Goal: Task Accomplishment & Management: Manage account settings

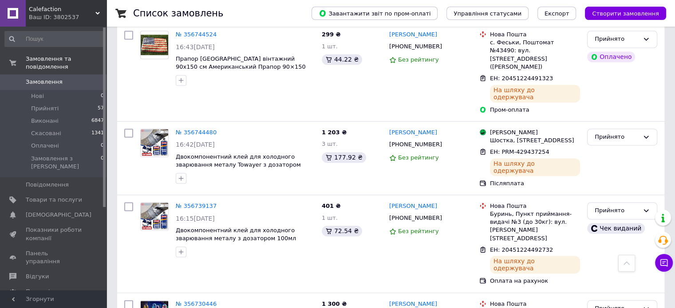
scroll to position [1154, 0]
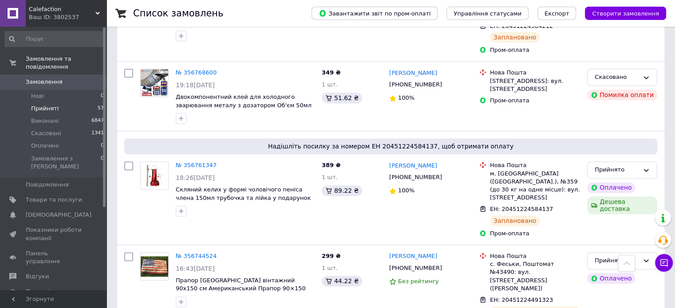
click at [55, 103] on li "Прийняті 57" at bounding box center [54, 109] width 109 height 12
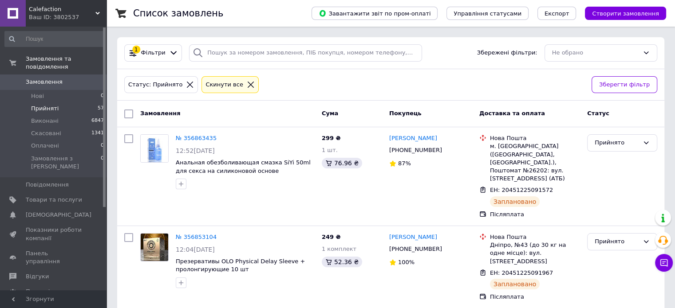
click at [247, 83] on icon at bounding box center [251, 85] width 8 height 8
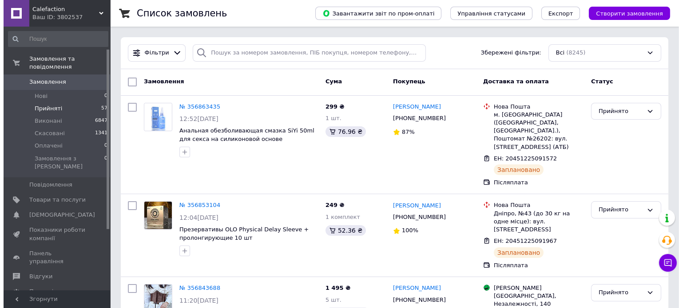
scroll to position [122, 0]
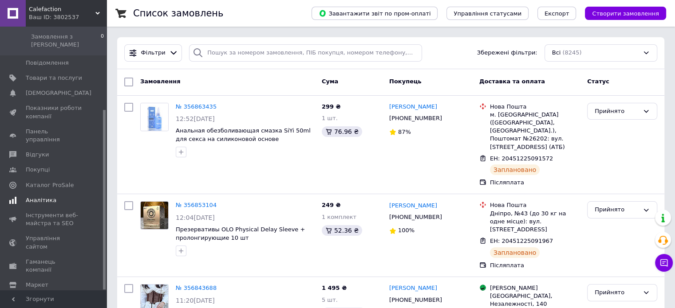
click at [40, 197] on span "Аналітика" at bounding box center [41, 201] width 31 height 8
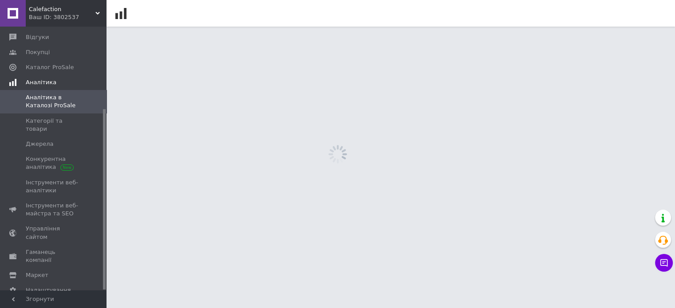
scroll to position [120, 0]
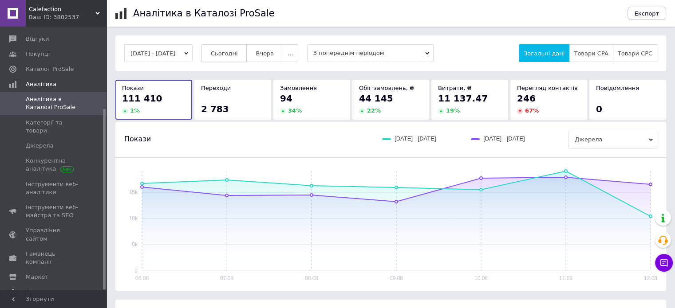
click at [238, 51] on span "Сьогодні" at bounding box center [224, 53] width 27 height 7
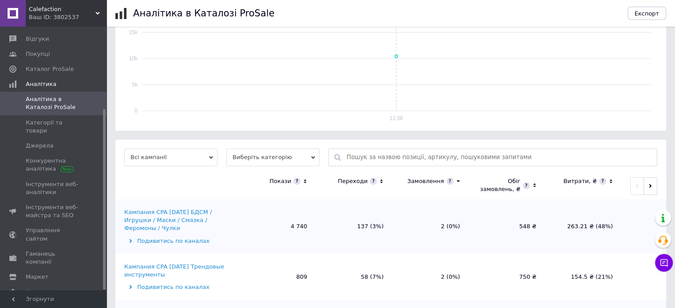
scroll to position [222, 0]
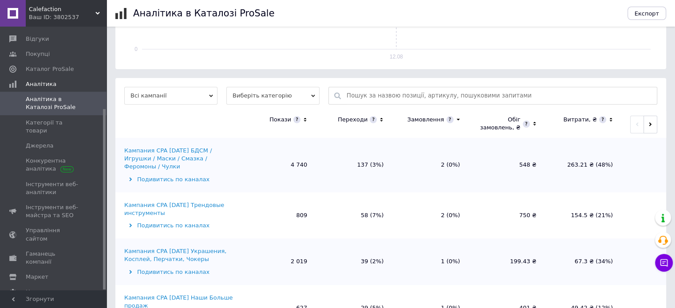
click at [292, 96] on span "Виберіть категорію" at bounding box center [272, 96] width 93 height 18
click at [257, 126] on li "Усі категорії" at bounding box center [272, 124] width 93 height 12
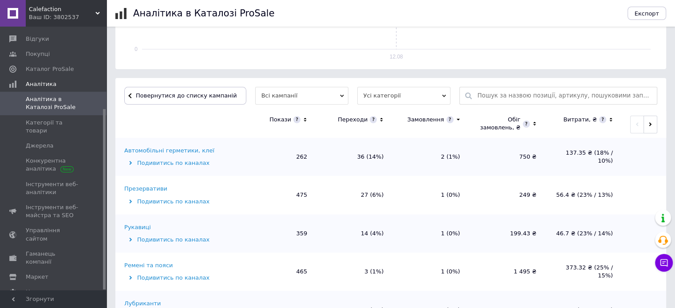
click at [382, 122] on icon at bounding box center [382, 120] width 6 height 8
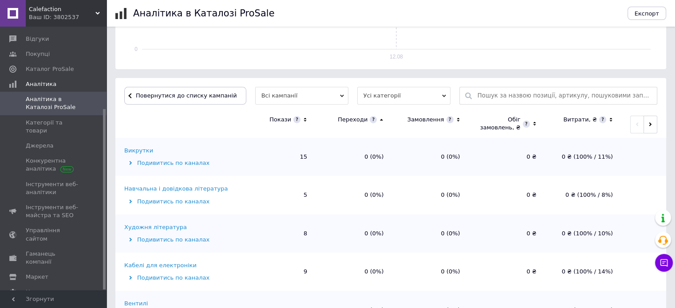
click at [382, 122] on icon at bounding box center [382, 120] width 6 height 8
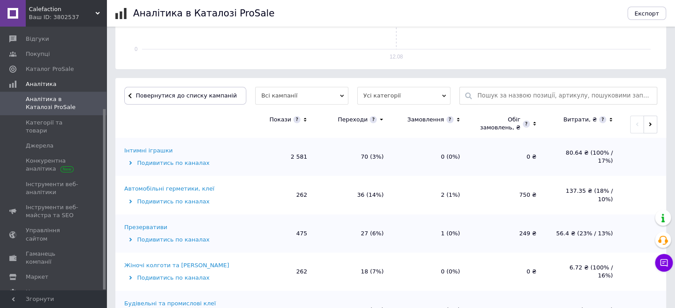
click at [389, 123] on th "Переходи" at bounding box center [354, 124] width 76 height 27
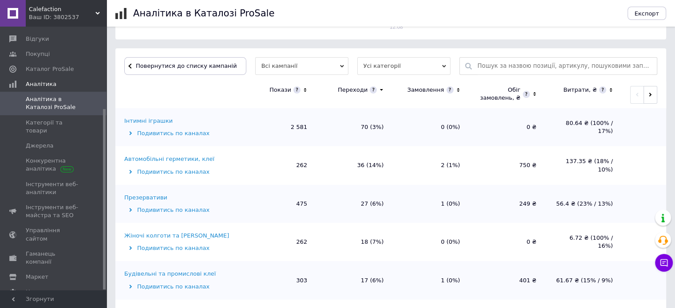
scroll to position [266, 0]
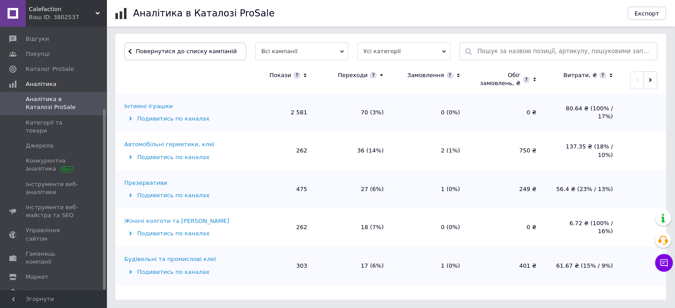
click at [149, 104] on div "Інтимні іграшки" at bounding box center [148, 107] width 48 height 8
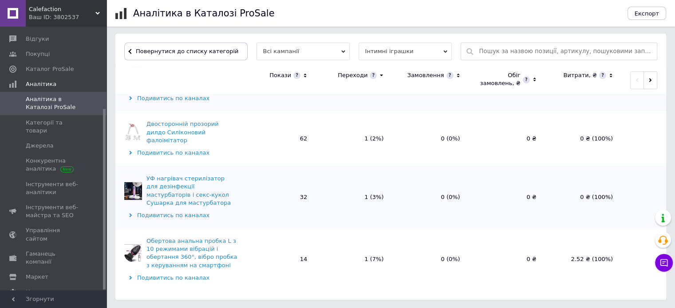
scroll to position [921, 0]
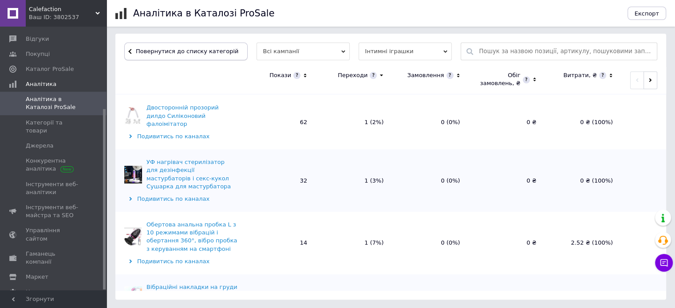
click at [209, 48] on span "Повернутися до списку категорій" at bounding box center [186, 51] width 105 height 7
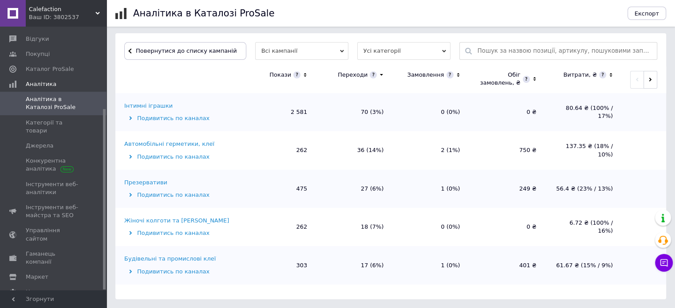
scroll to position [266, 0]
click at [155, 178] on td "Презервативи Подивитись по каналах" at bounding box center [177, 189] width 124 height 38
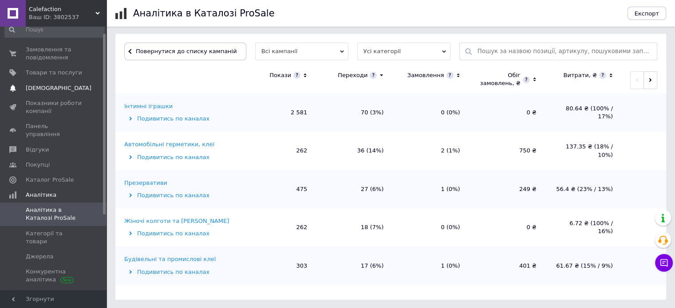
scroll to position [0, 0]
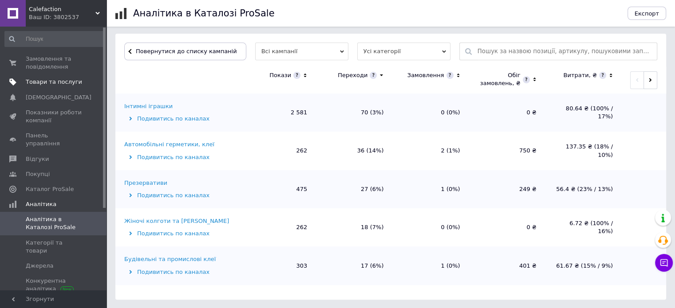
click at [51, 83] on span "Товари та послуги" at bounding box center [54, 82] width 56 height 8
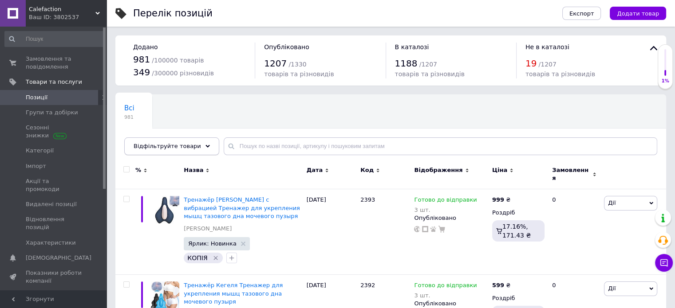
click at [188, 146] on span "Відфільтруйте товари" at bounding box center [167, 146] width 67 height 7
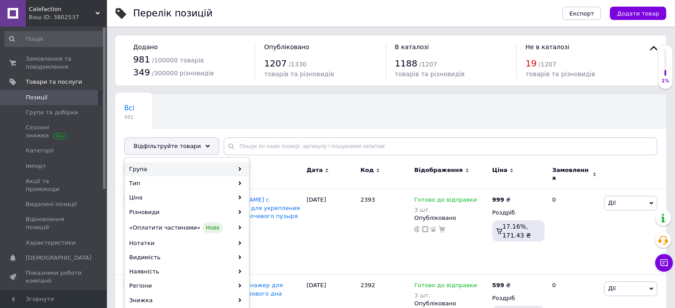
click at [195, 167] on div "Група" at bounding box center [186, 169] width 123 height 14
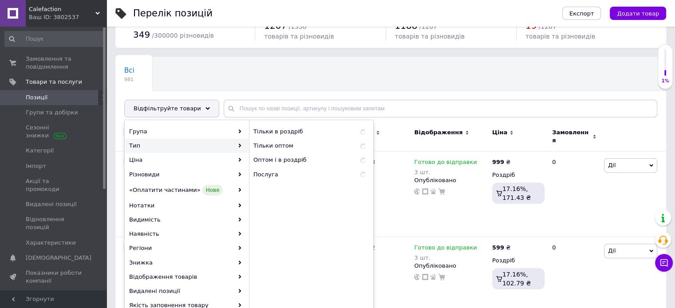
scroll to position [89, 0]
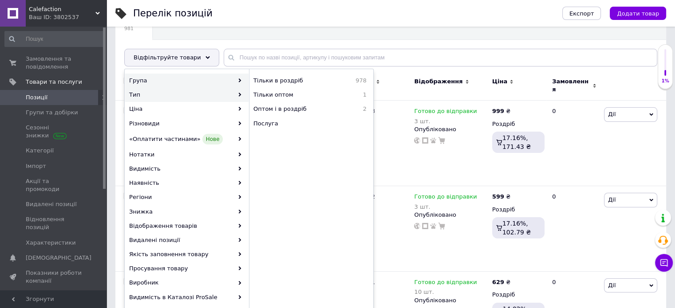
click at [236, 75] on div "Група" at bounding box center [186, 81] width 123 height 14
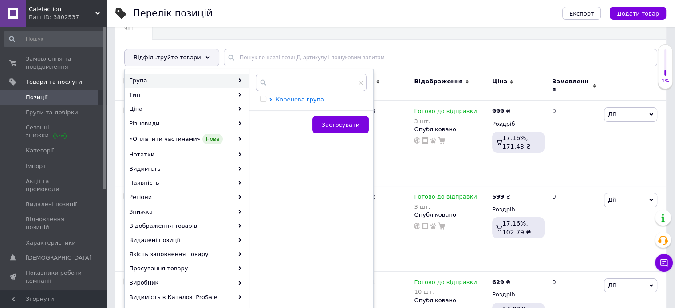
click at [271, 98] on icon at bounding box center [271, 100] width 4 height 4
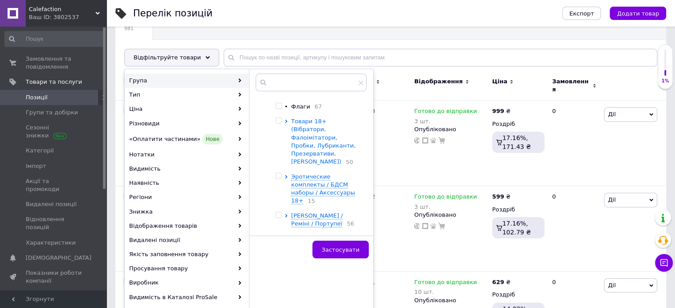
scroll to position [44, 0]
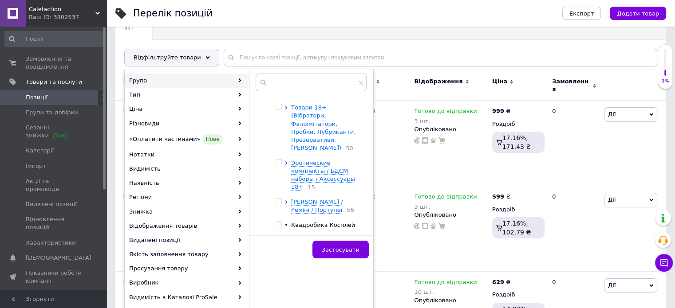
click at [284, 106] on icon at bounding box center [286, 108] width 4 height 4
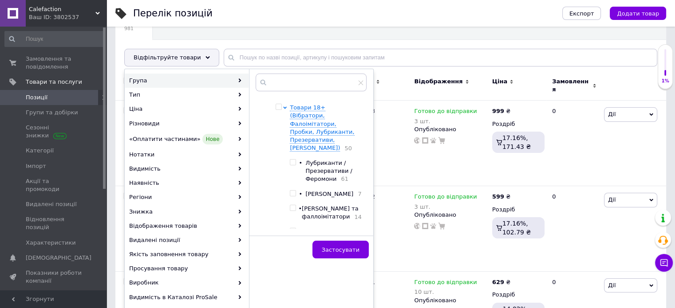
click at [293, 160] on input "checkbox" at bounding box center [293, 163] width 6 height 6
checkbox input "true"
click at [328, 247] on span "Застосувати" at bounding box center [341, 250] width 38 height 7
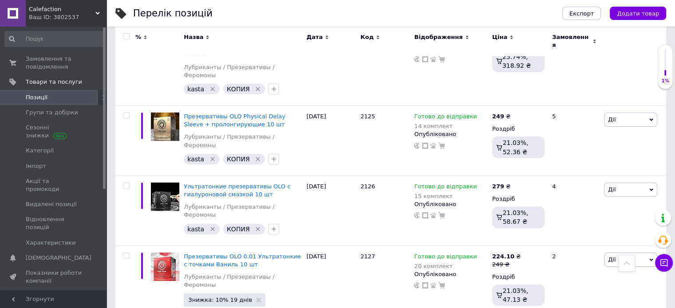
scroll to position [2840, 0]
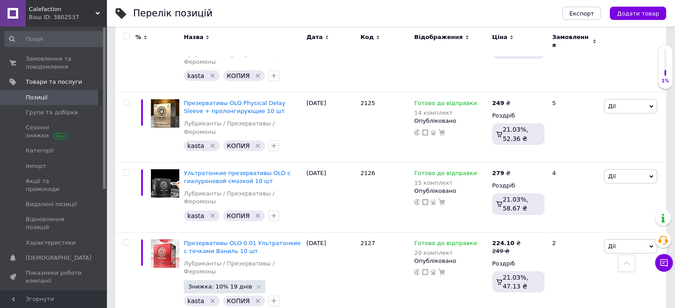
type input "14"
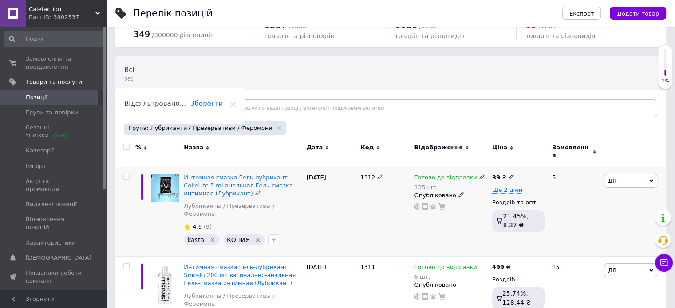
scroll to position [0, 0]
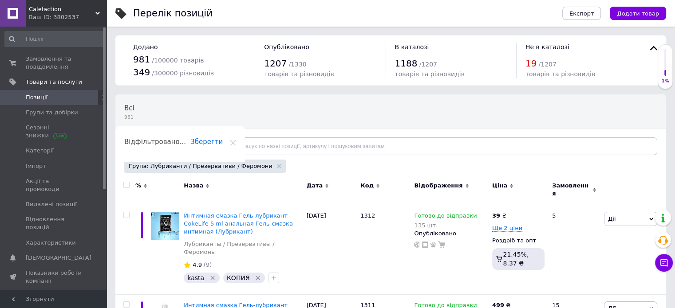
click at [236, 140] on use at bounding box center [233, 143] width 6 height 6
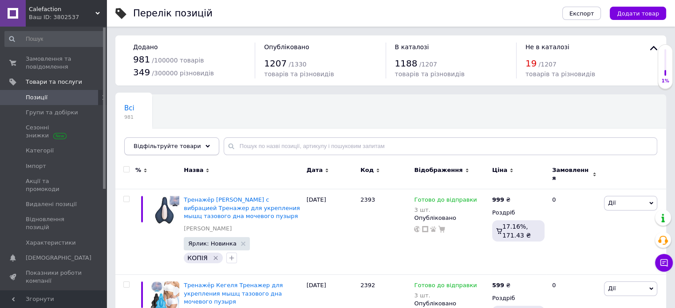
click at [178, 148] on span "Відфільтруйте товари" at bounding box center [167, 146] width 67 height 7
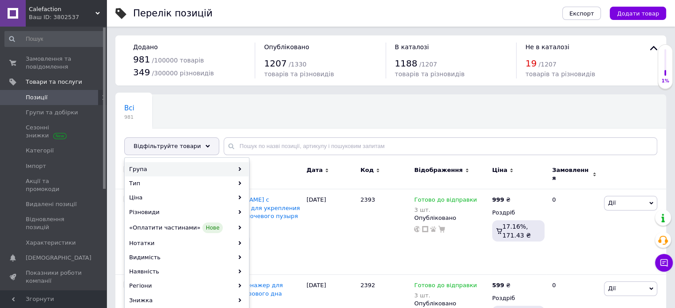
click at [166, 166] on div "Група" at bounding box center [186, 169] width 123 height 14
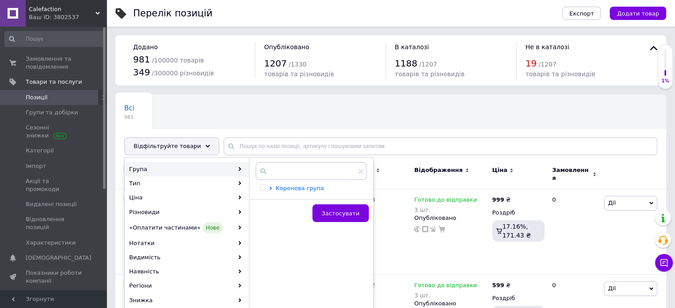
click at [272, 188] on icon at bounding box center [271, 189] width 4 height 4
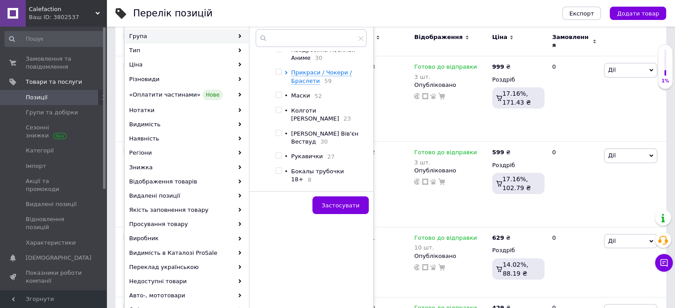
scroll to position [189, 0]
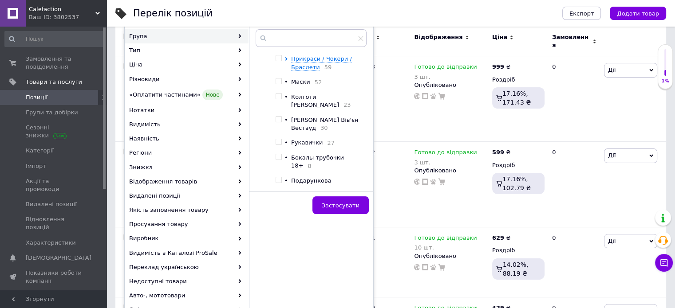
click at [277, 79] on input "checkbox" at bounding box center [279, 82] width 6 height 6
checkbox input "true"
click at [343, 204] on span "Застосувати" at bounding box center [341, 205] width 38 height 7
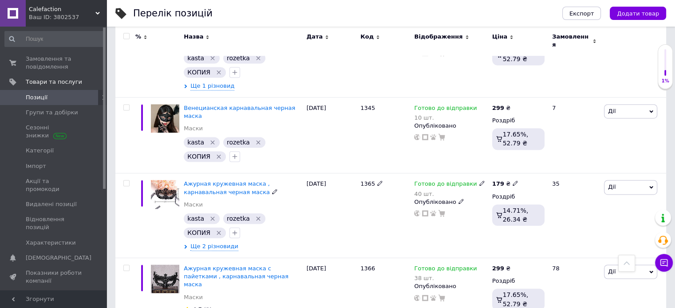
scroll to position [1323, 0]
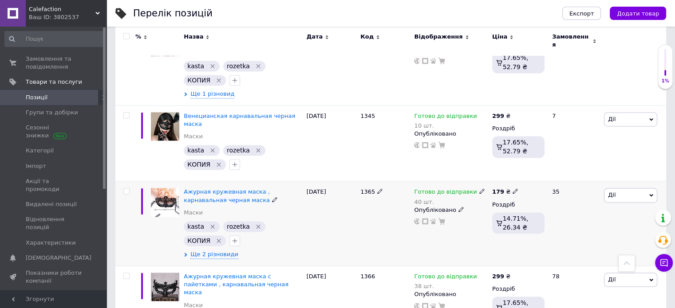
click at [442, 199] on div "40 шт." at bounding box center [449, 202] width 71 height 7
click at [577, 209] on div "Залишки" at bounding box center [540, 213] width 111 height 8
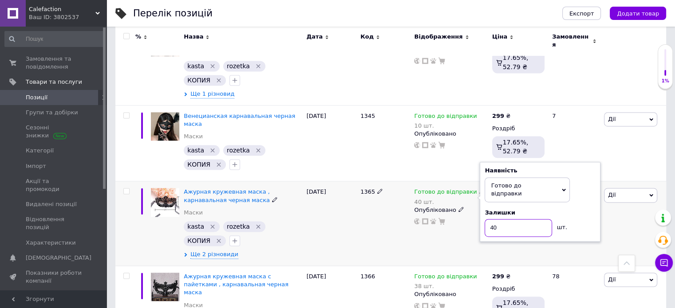
click at [492, 219] on input "40" at bounding box center [518, 228] width 67 height 18
type input "70"
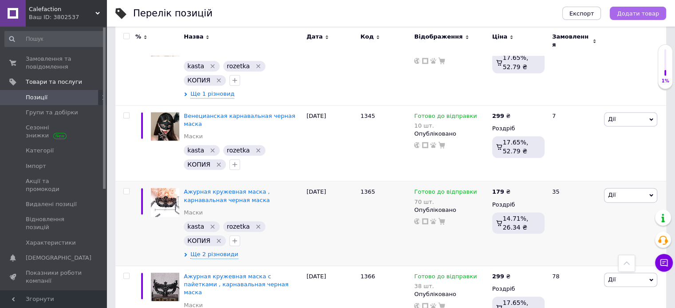
click at [641, 19] on button "Додати товар" at bounding box center [638, 13] width 56 height 13
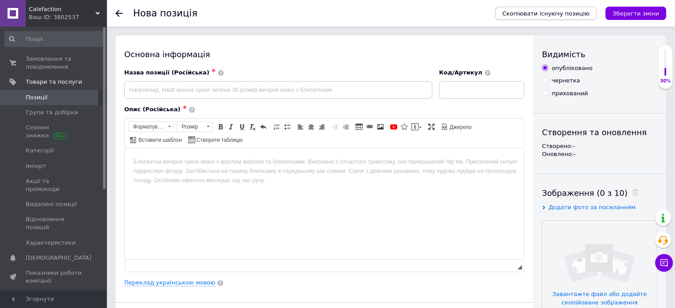
click at [572, 17] on span "Скопіювати існуючу позицію" at bounding box center [545, 13] width 87 height 7
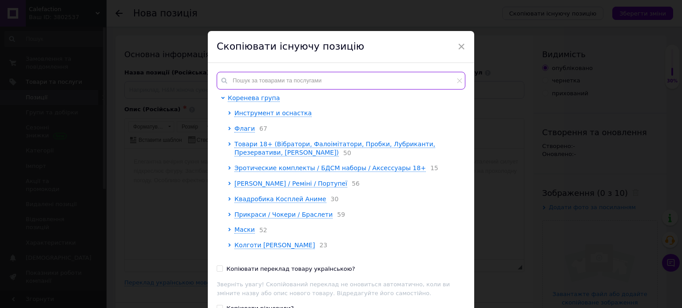
click at [305, 83] on input "text" at bounding box center [341, 81] width 249 height 18
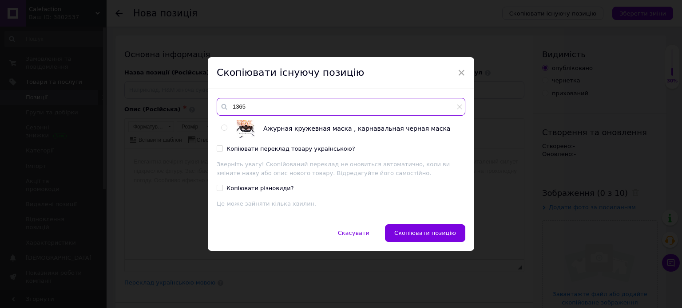
type input "1365"
click at [221, 127] on input "radio" at bounding box center [224, 128] width 6 height 6
radio input "true"
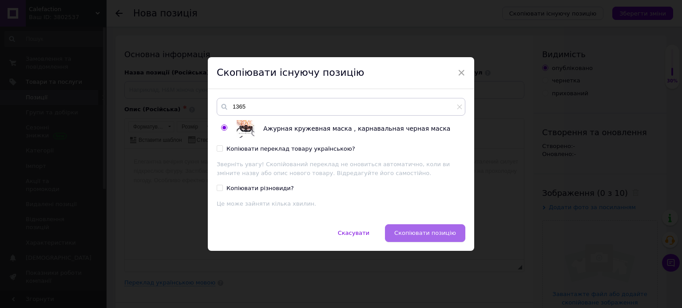
click at [433, 232] on span "Скопіювати позицію" at bounding box center [425, 233] width 62 height 7
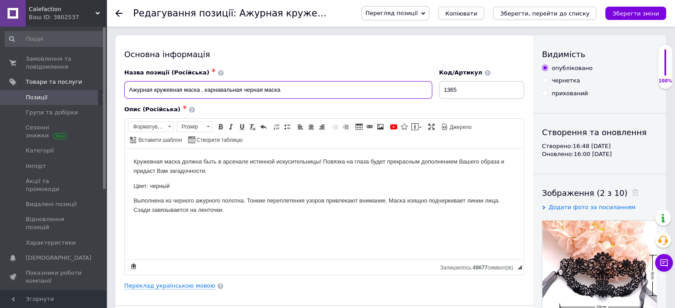
click at [261, 94] on input "Ажурная кружевная маска , карнавальная черная маска" at bounding box center [278, 90] width 308 height 18
type input "Ажурная кружевная маска , карнавальная зеленая маска"
click at [177, 186] on p "Цвет: черный" at bounding box center [324, 186] width 381 height 9
click at [188, 201] on p "Выполнена из черного ажурного полотна. Тонкие переплетения узоров привлекают вн…" at bounding box center [324, 205] width 381 height 19
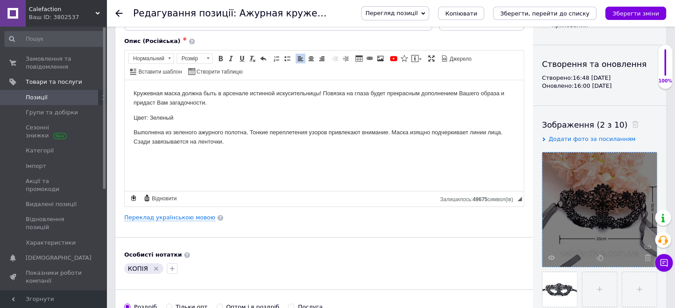
scroll to position [89, 0]
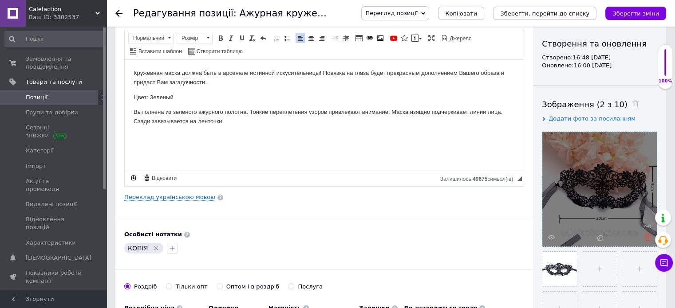
click at [644, 239] on icon at bounding box center [647, 237] width 7 height 7
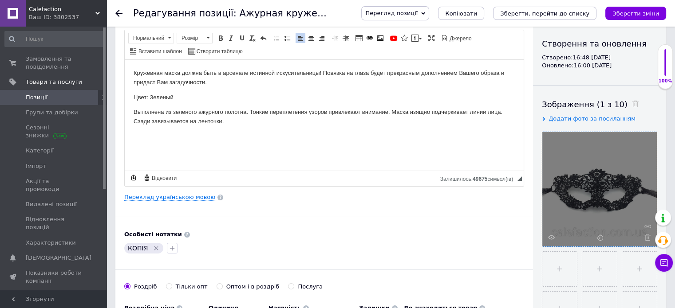
click at [644, 239] on icon at bounding box center [647, 237] width 7 height 7
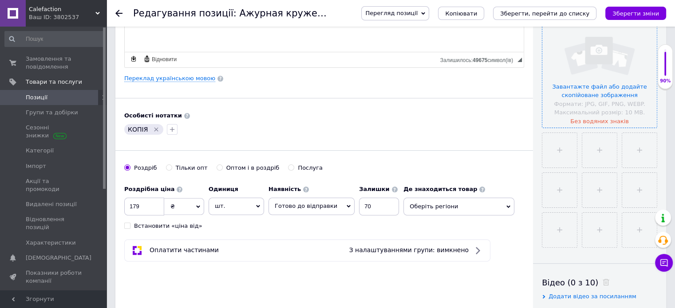
scroll to position [222, 0]
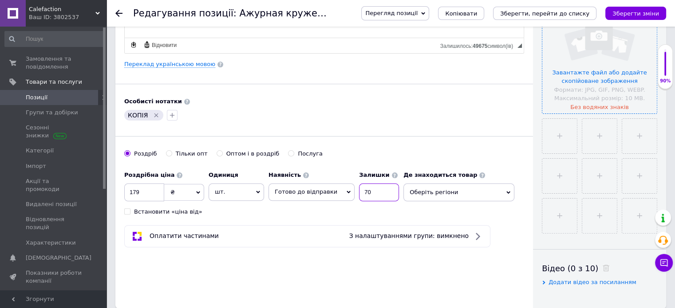
click at [362, 194] on input "70" at bounding box center [379, 193] width 40 height 18
type input "7"
type input "15"
click at [441, 193] on span "Оберіть регіони" at bounding box center [458, 193] width 111 height 18
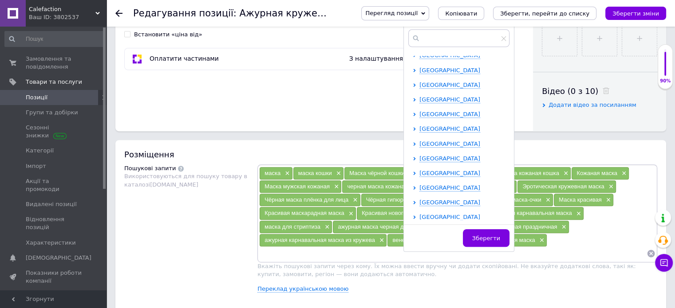
scroll to position [183, 0]
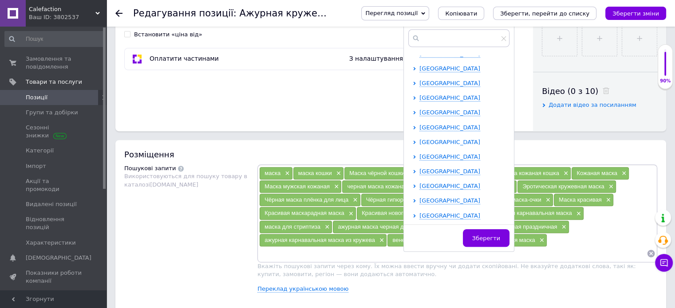
click at [441, 139] on span "[GEOGRAPHIC_DATA]" at bounding box center [449, 142] width 61 height 7
click at [419, 199] on input "checkbox" at bounding box center [422, 200] width 6 height 6
checkbox input "true"
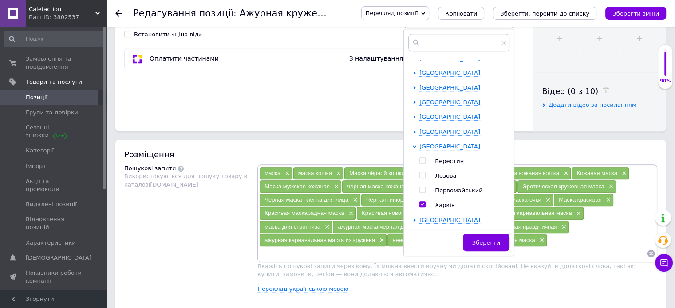
click at [482, 241] on span "Зберегти" at bounding box center [486, 243] width 28 height 7
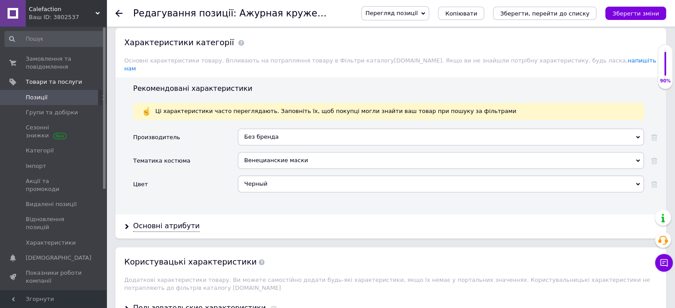
scroll to position [799, 0]
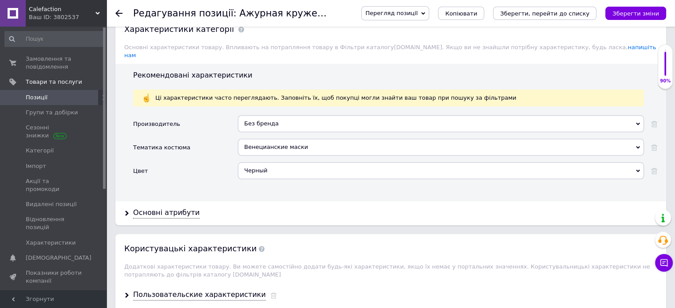
click at [262, 162] on div "Черный" at bounding box center [441, 170] width 406 height 17
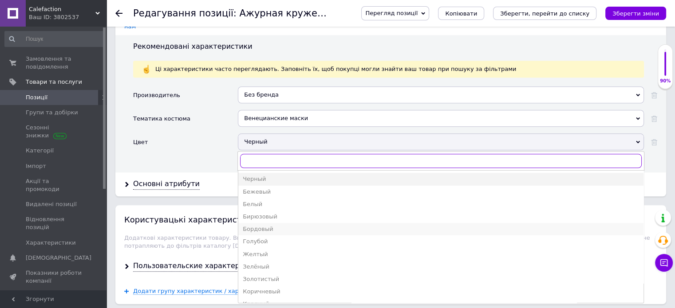
scroll to position [843, 0]
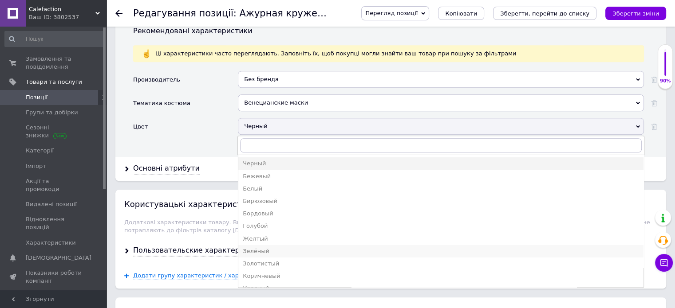
click at [258, 248] on div "Зелёный" at bounding box center [441, 252] width 396 height 8
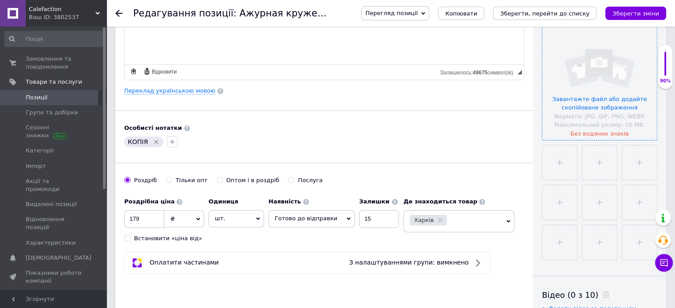
scroll to position [89, 0]
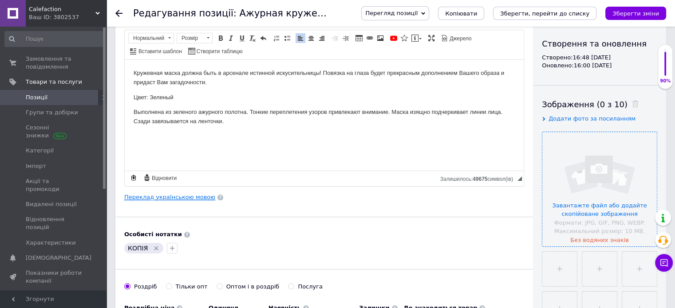
click at [176, 197] on link "Переклад українською мовою" at bounding box center [169, 197] width 91 height 7
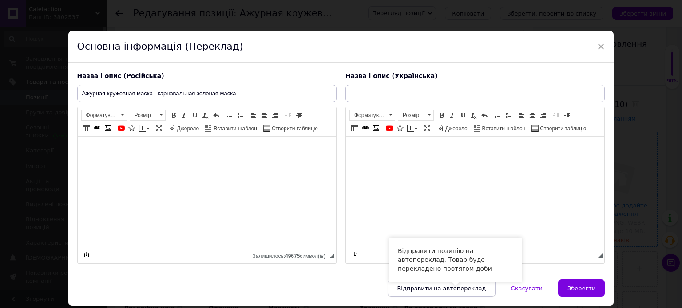
click at [431, 287] on span "Відправити на автопереклад" at bounding box center [441, 288] width 89 height 7
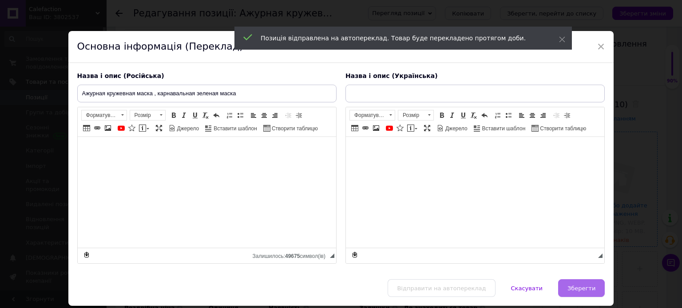
click at [582, 290] on span "Зберегти" at bounding box center [581, 288] width 28 height 7
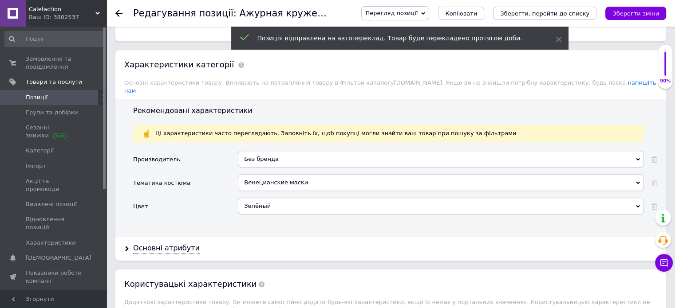
scroll to position [799, 0]
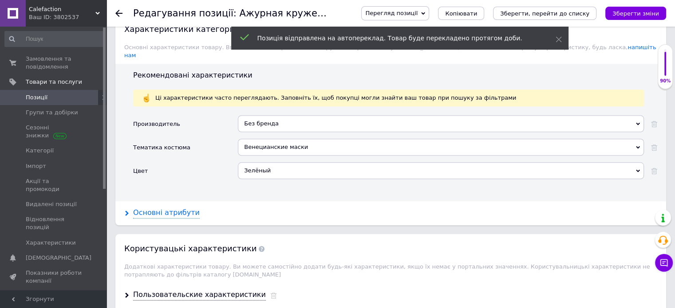
click at [154, 208] on div "Основні атрибути" at bounding box center [166, 213] width 67 height 10
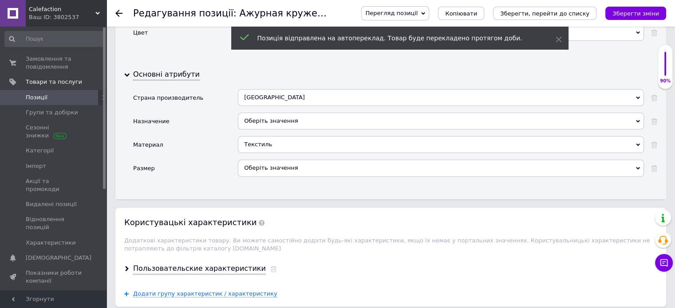
scroll to position [932, 0]
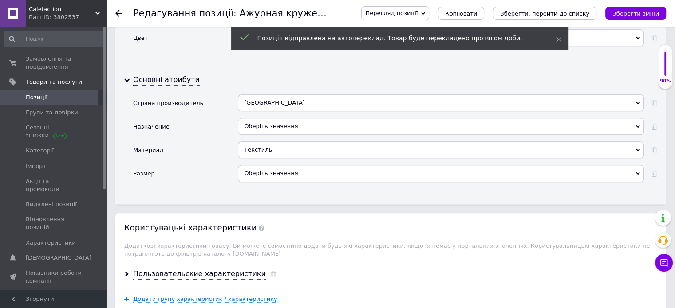
click at [282, 118] on div "Оберіть значення" at bounding box center [441, 126] width 406 height 17
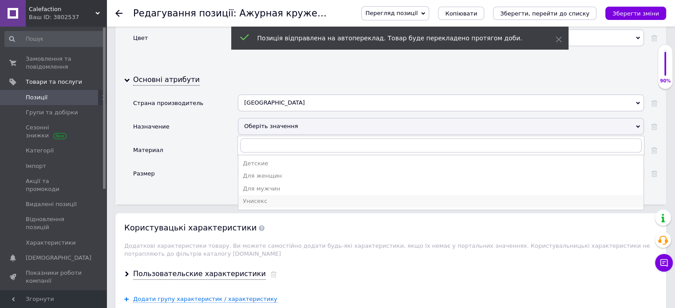
click at [254, 197] on div "Унисекс" at bounding box center [441, 201] width 396 height 8
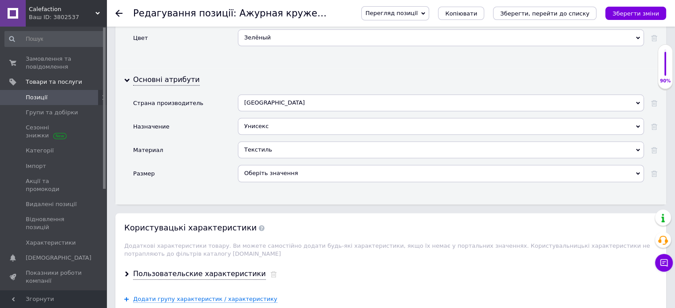
click at [263, 165] on div "Оберіть значення" at bounding box center [441, 173] width 406 height 17
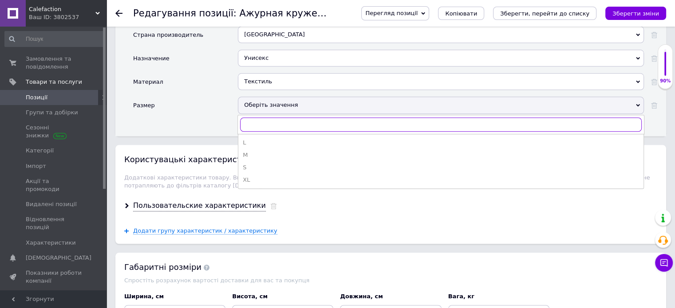
scroll to position [1021, 0]
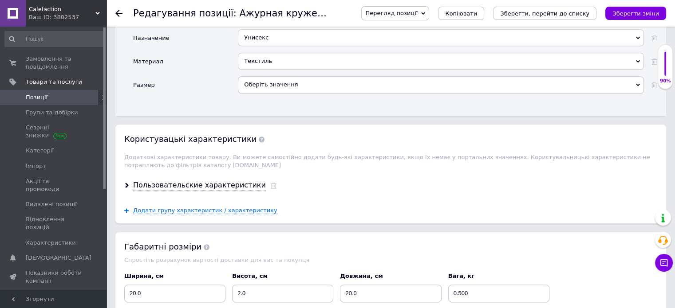
click at [220, 87] on div "Размер" at bounding box center [185, 88] width 105 height 24
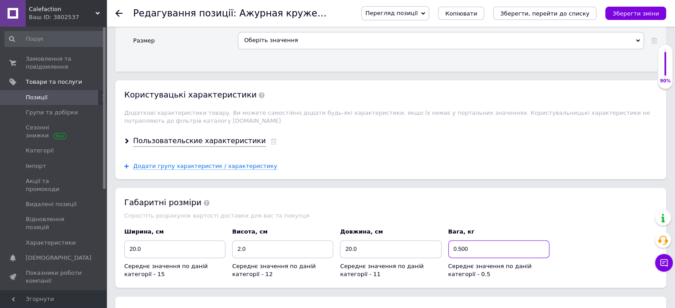
click at [461, 241] on input "0.500" at bounding box center [498, 250] width 101 height 18
type input "0.100"
click at [407, 209] on div "Габаритні розміри Спростіть розрахунок вартості доставки для вас та покупця Шир…" at bounding box center [390, 238] width 551 height 100
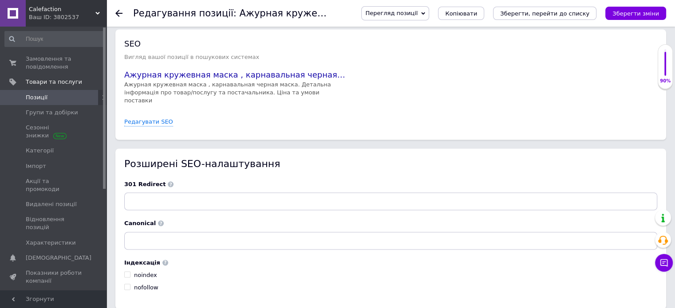
scroll to position [1523, 0]
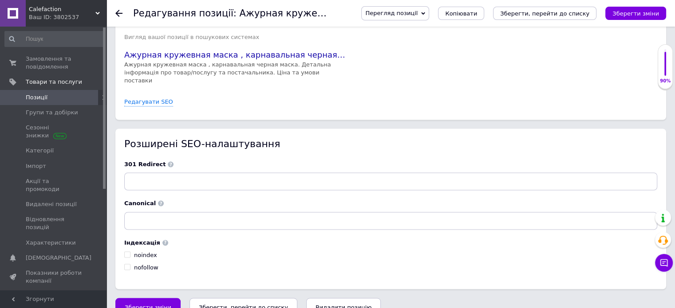
click at [229, 304] on icon "Зберегти, перейти до списку" at bounding box center [243, 307] width 89 height 7
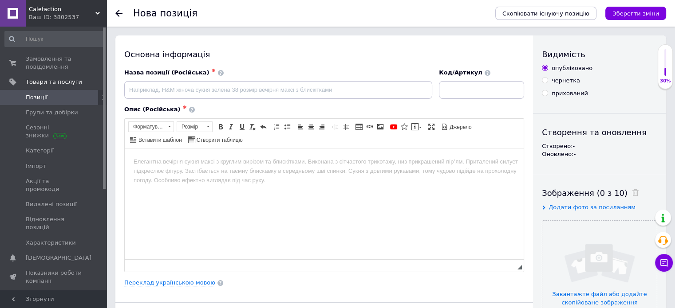
click at [116, 15] on icon at bounding box center [118, 13] width 7 height 7
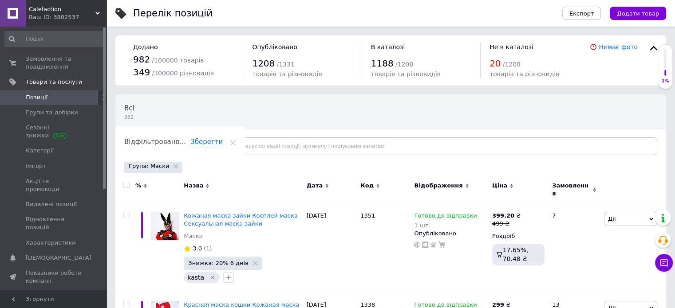
click at [236, 140] on icon at bounding box center [233, 143] width 6 height 6
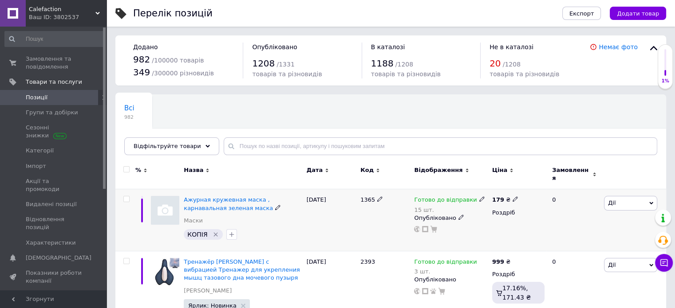
click at [377, 197] on icon at bounding box center [379, 199] width 5 height 5
type input "1"
type input "2394"
